Goal: Task Accomplishment & Management: Complete application form

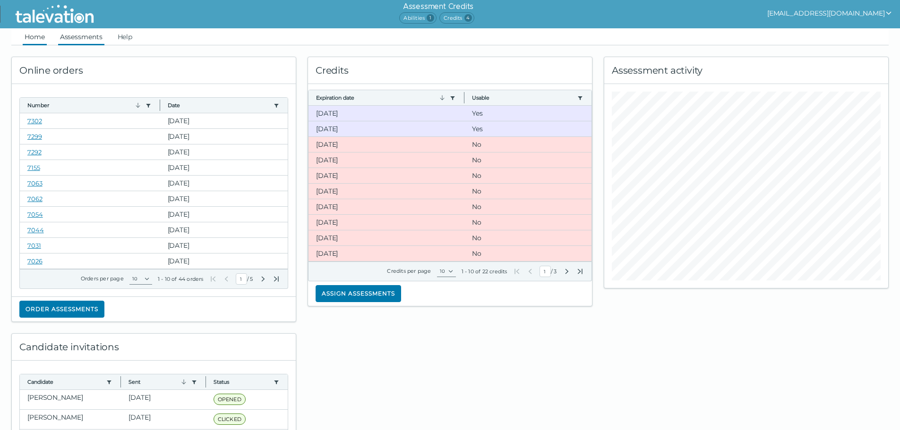
click at [77, 37] on link "Assessments" at bounding box center [81, 36] width 46 height 17
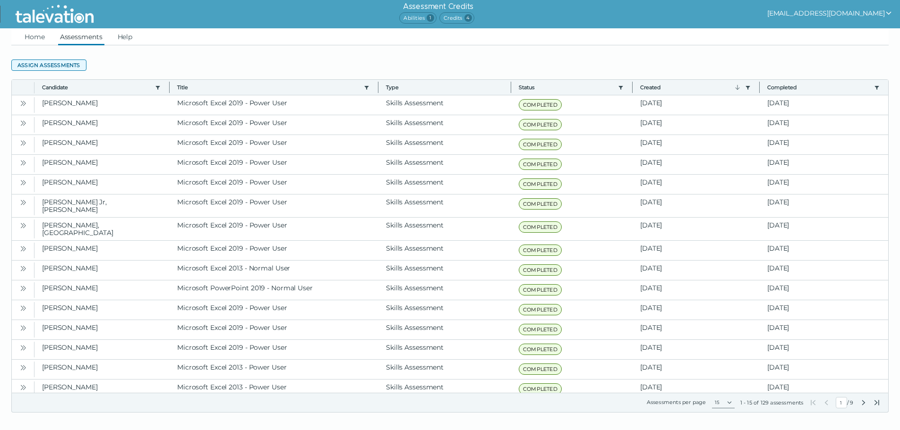
click at [76, 66] on button "Assign assessments" at bounding box center [48, 65] width 75 height 11
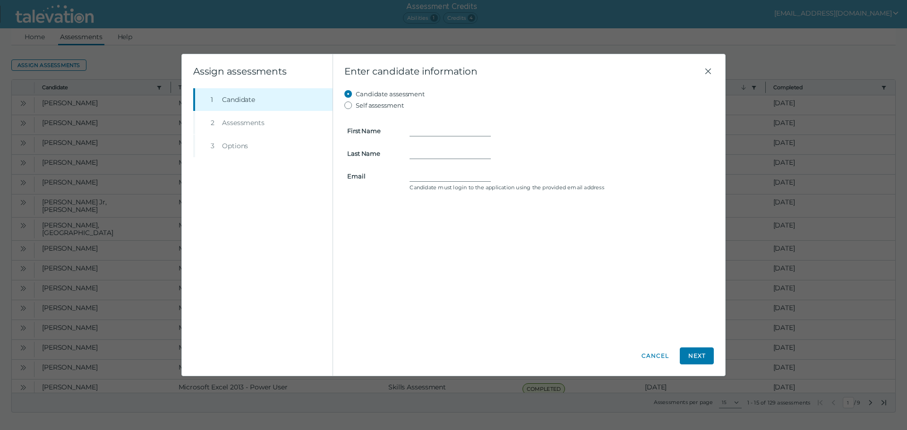
click at [438, 123] on form "First Name Last Name Email Candidate must login to the application using the pr…" at bounding box center [528, 152] width 369 height 83
click at [438, 127] on input "First Name" at bounding box center [449, 130] width 81 height 11
type input "Alana"
click at [426, 154] on input "Last Name" at bounding box center [449, 153] width 81 height 11
type input "Leffler"
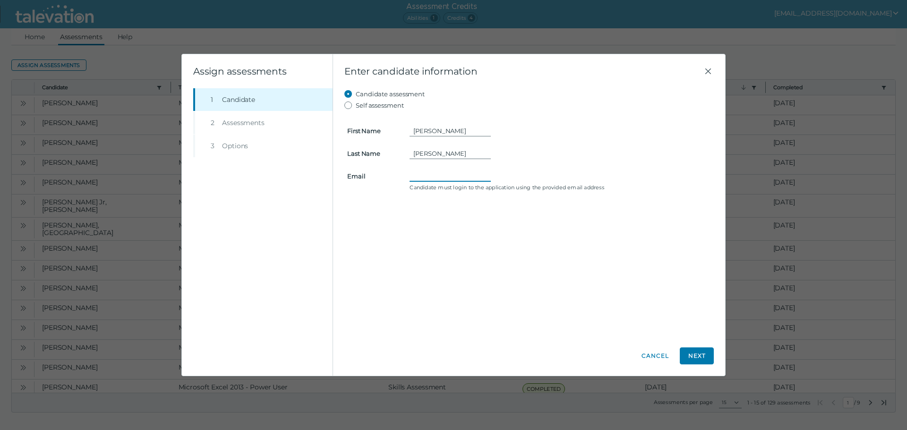
paste input "alanaleffler@comcast.net"
type input "alanaleffler@comcast.net"
click at [699, 358] on button "Next" at bounding box center [697, 356] width 34 height 17
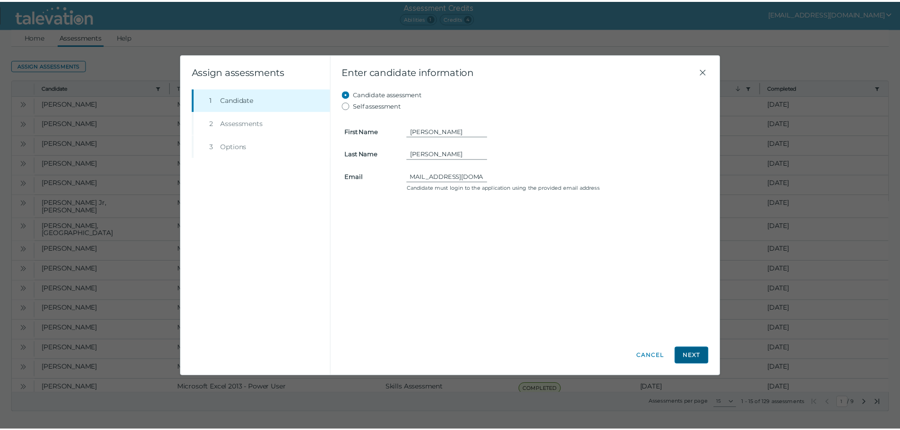
scroll to position [0, 0]
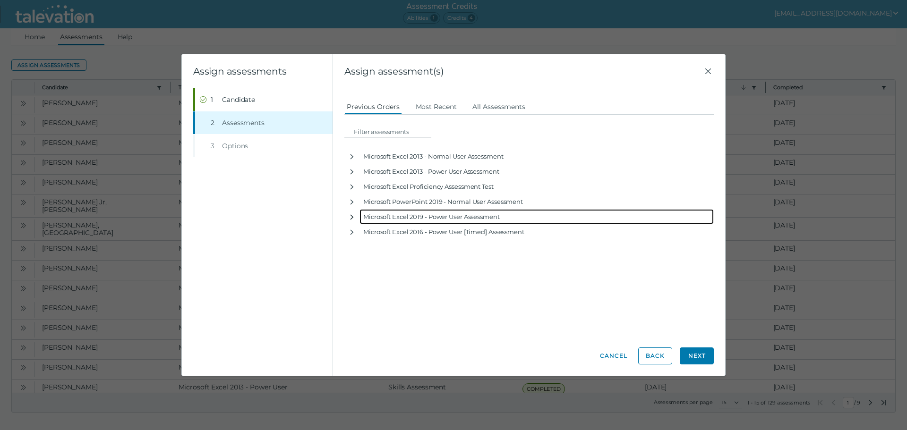
click at [353, 218] on icon "button" at bounding box center [352, 217] width 8 height 8
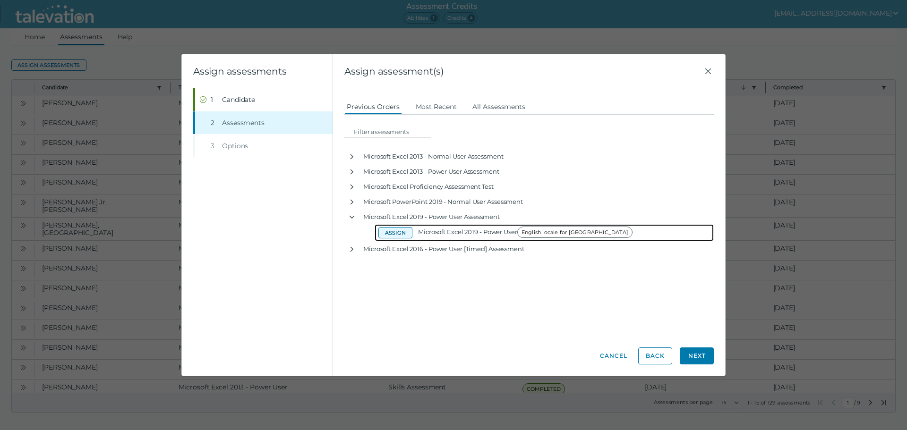
click at [390, 236] on button "Assign" at bounding box center [395, 232] width 34 height 11
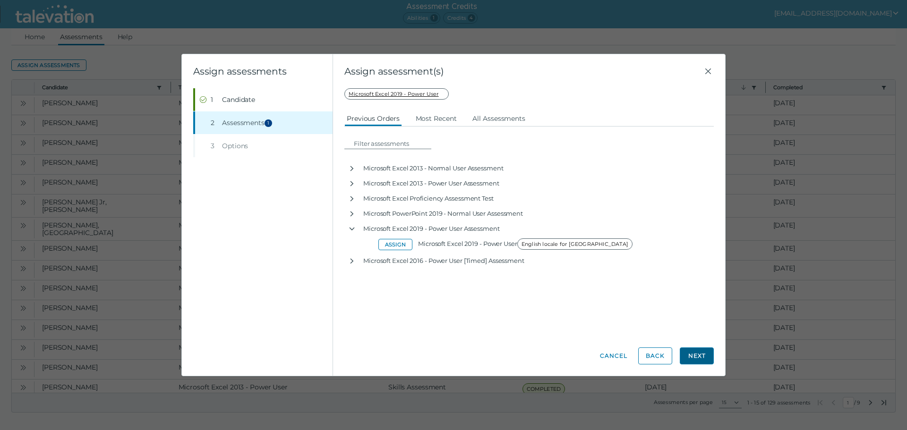
click at [694, 359] on button "Next" at bounding box center [697, 356] width 34 height 17
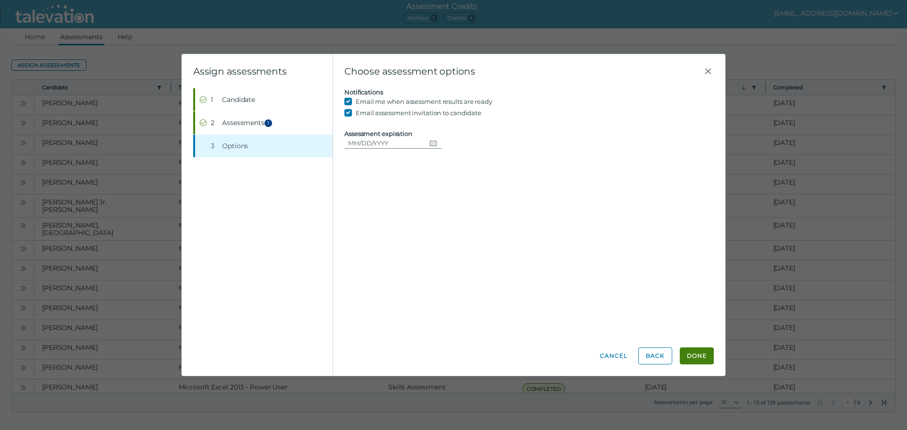
click at [426, 134] on clr-date-container "Assessment expiration" at bounding box center [528, 139] width 369 height 19
click at [426, 136] on clr-date-container "Assessment expiration" at bounding box center [528, 139] width 369 height 19
click at [429, 139] on icon "Choose date" at bounding box center [433, 143] width 8 height 8
click at [465, 240] on button "16" at bounding box center [462, 239] width 17 height 17
type input "[DATE]"
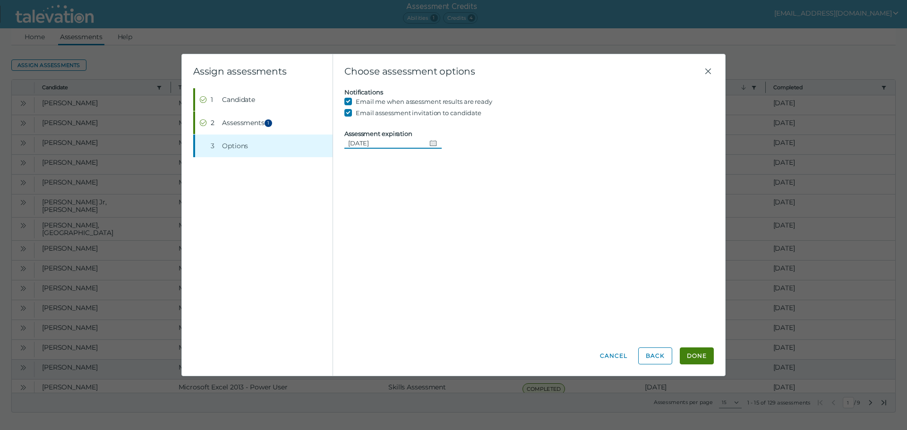
click at [692, 363] on button "Done" at bounding box center [697, 356] width 34 height 17
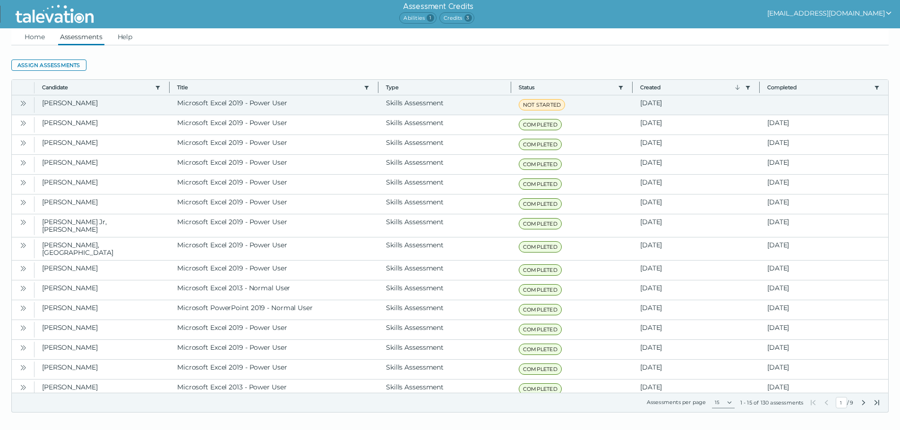
click at [21, 102] on icon "Open" at bounding box center [22, 103] width 3 height 5
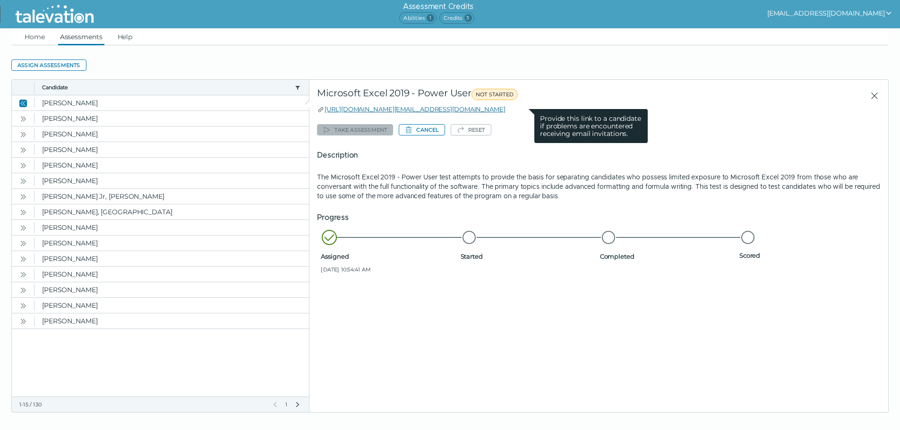
drag, startPoint x: 527, startPoint y: 112, endPoint x: 325, endPoint y: 108, distance: 201.7
click at [325, 108] on div "https://candidate.talevation.com/?email=alanaleffler@comcast.net Provide this l…" at bounding box center [598, 108] width 563 height 9
copy link "https://candidate.talevation.com/?email=alanaleffler@comcast.net"
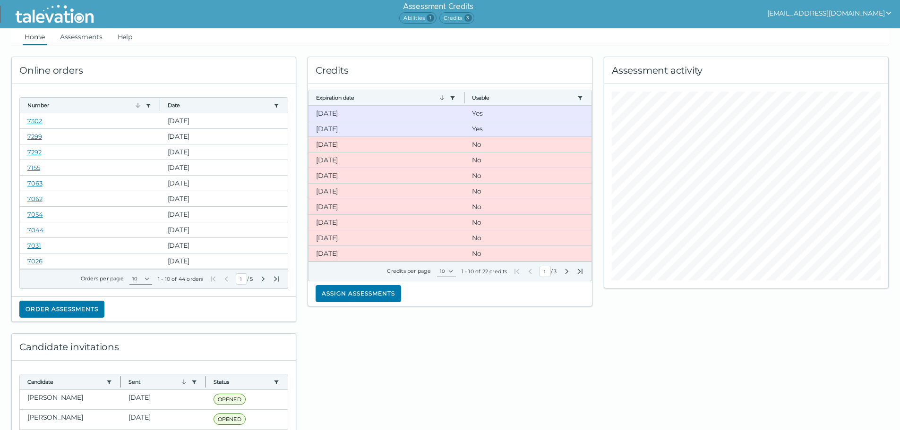
click at [76, 26] on link at bounding box center [55, 14] width 94 height 28
click at [85, 42] on link "Assessments" at bounding box center [81, 36] width 46 height 17
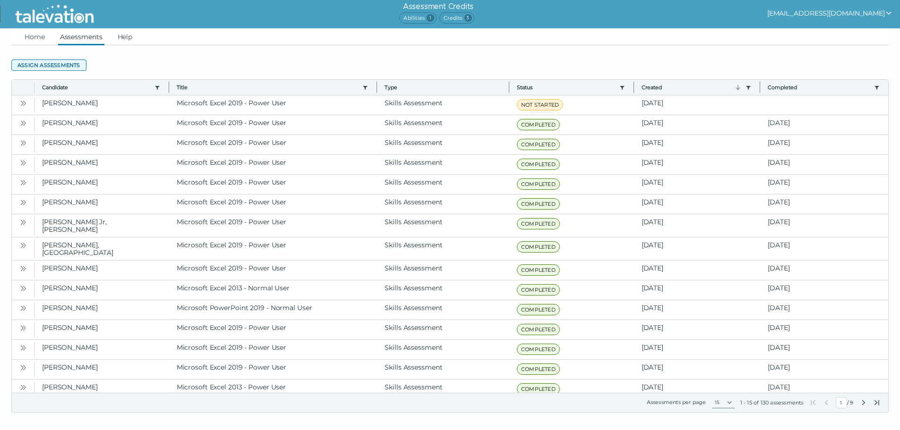
click at [76, 60] on button "Assign assessments" at bounding box center [48, 65] width 75 height 11
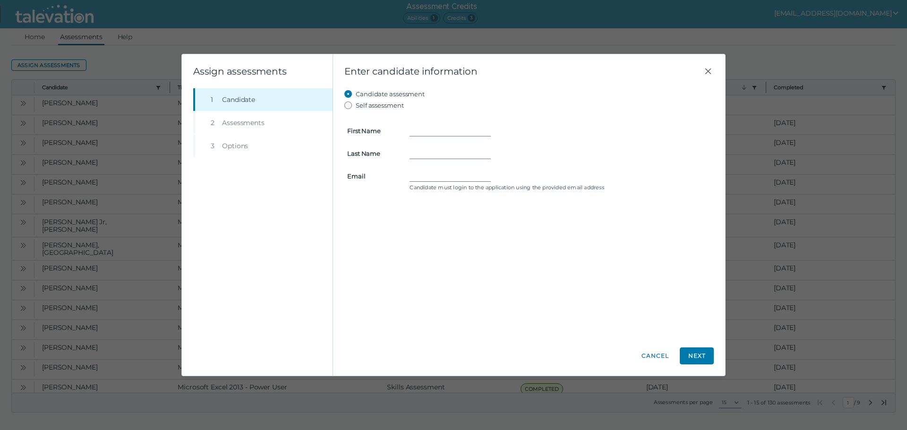
click at [405, 132] on div at bounding box center [560, 130] width 313 height 11
click at [412, 136] on input "First Name" at bounding box center [449, 130] width 81 height 11
type input "[PERSON_NAME]"
click at [419, 151] on input "Last Name" at bounding box center [449, 153] width 81 height 11
type input "Zia"
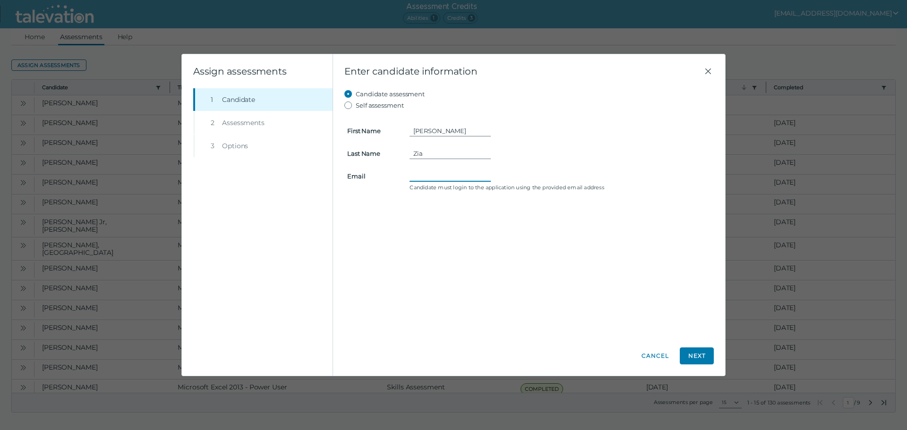
click at [418, 178] on input "Email" at bounding box center [449, 175] width 81 height 11
paste input "[EMAIL_ADDRESS][DOMAIN_NAME]"
type input "[EMAIL_ADDRESS][DOMAIN_NAME]"
click at [703, 352] on button "Next" at bounding box center [697, 356] width 34 height 17
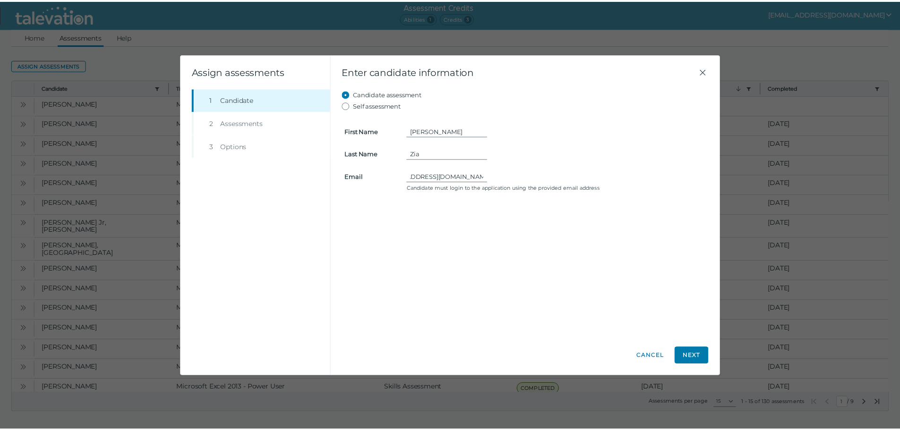
scroll to position [0, 0]
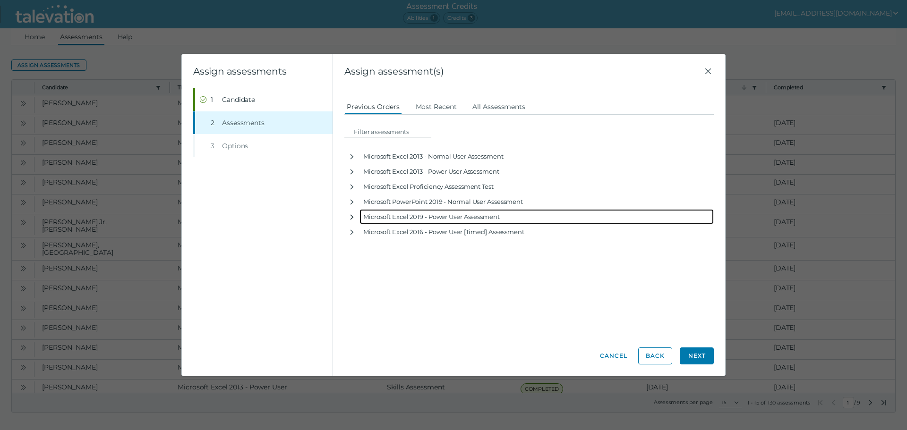
click at [351, 219] on icon "button" at bounding box center [351, 216] width 3 height 5
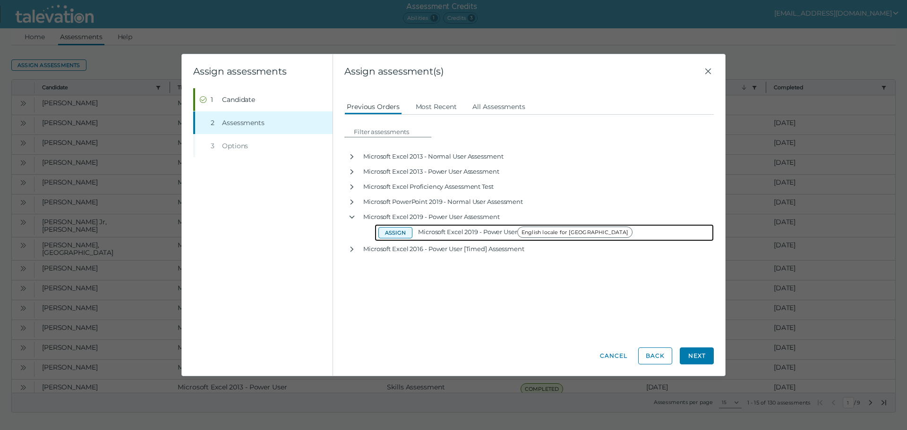
click at [382, 236] on button "Assign" at bounding box center [395, 232] width 34 height 11
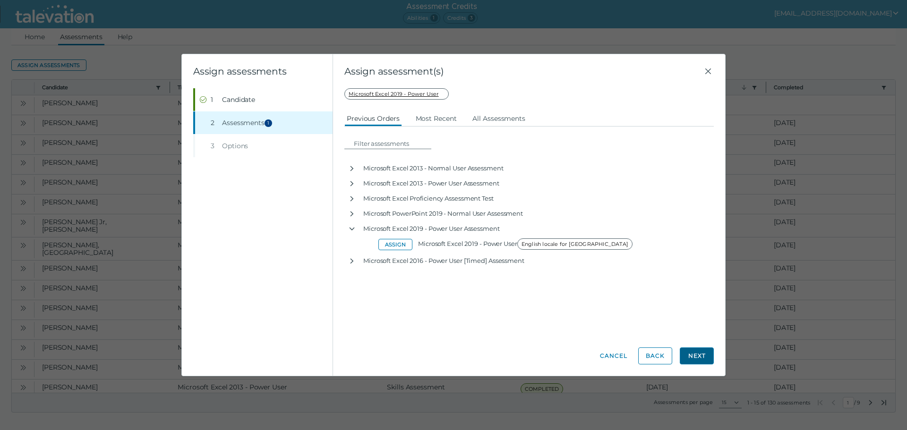
click at [686, 355] on button "Next" at bounding box center [697, 356] width 34 height 17
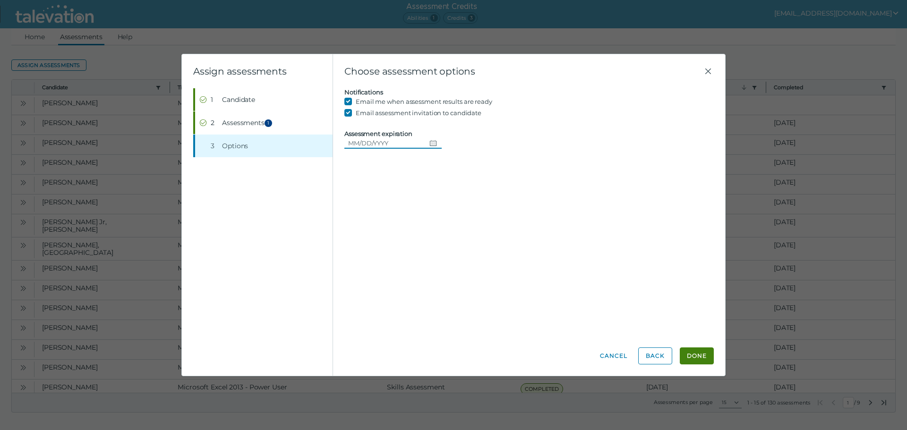
click at [429, 141] on icon "Choose date" at bounding box center [433, 143] width 8 height 8
click at [458, 238] on button "16" at bounding box center [462, 239] width 17 height 17
type input "[DATE]"
click at [709, 357] on button "Done" at bounding box center [697, 356] width 34 height 17
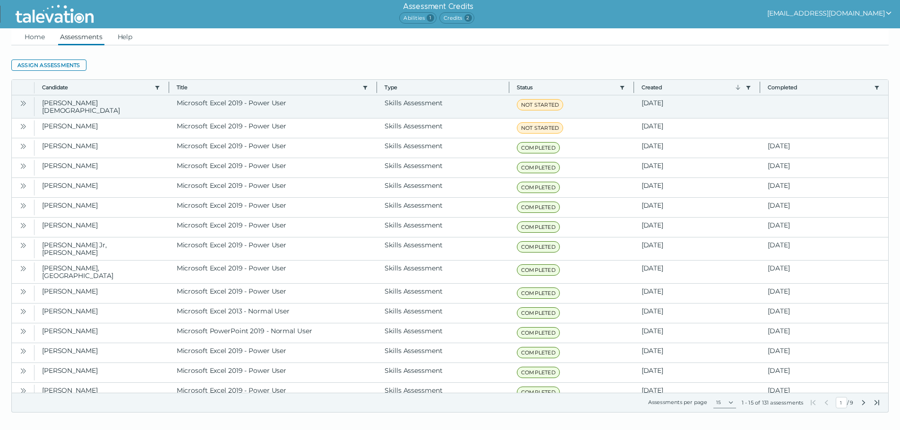
click at [24, 105] on icon "Open" at bounding box center [23, 104] width 8 height 8
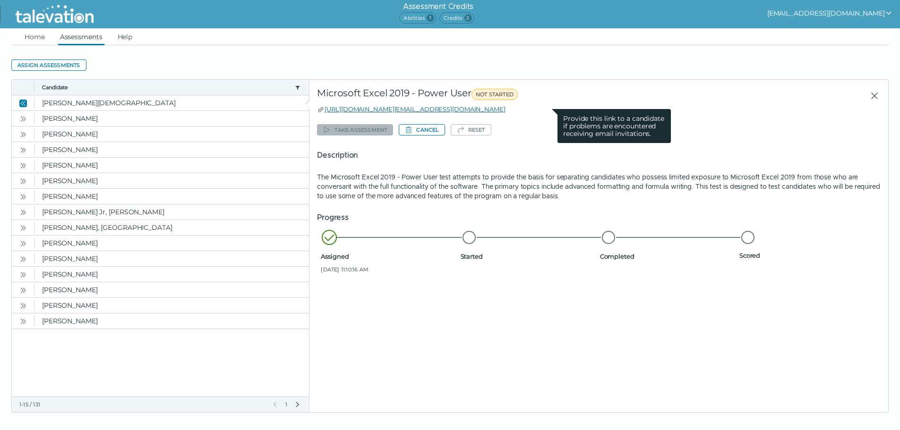
drag, startPoint x: 547, startPoint y: 110, endPoint x: 325, endPoint y: 112, distance: 222.0
copy link "[URL][DOMAIN_NAME][EMAIL_ADDRESS][DOMAIN_NAME]"
drag, startPoint x: 873, startPoint y: 96, endPoint x: 801, endPoint y: 74, distance: 76.0
click at [873, 96] on icon "Close" at bounding box center [874, 95] width 11 height 11
